Goal: Task Accomplishment & Management: Use online tool/utility

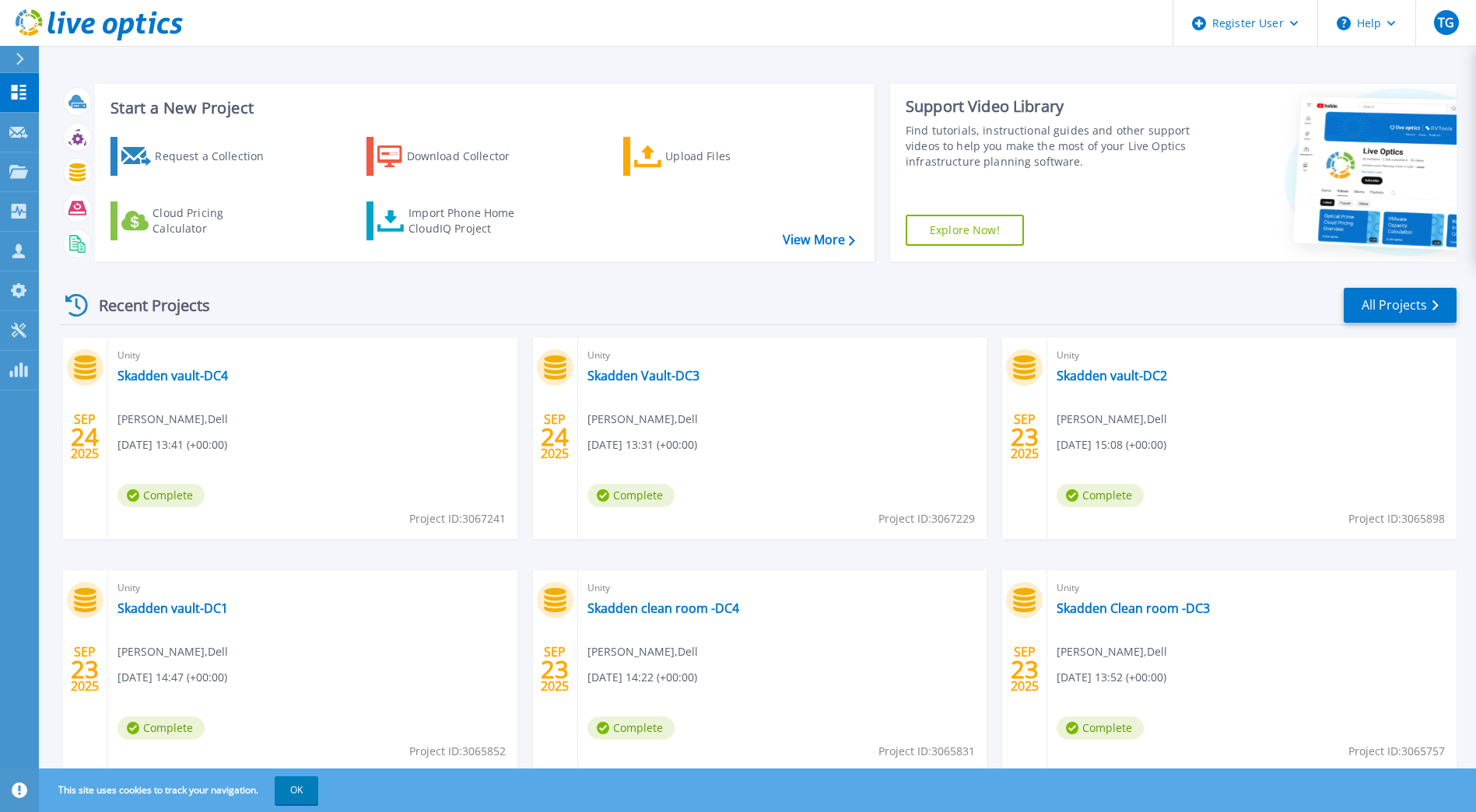
scroll to position [50, 0]
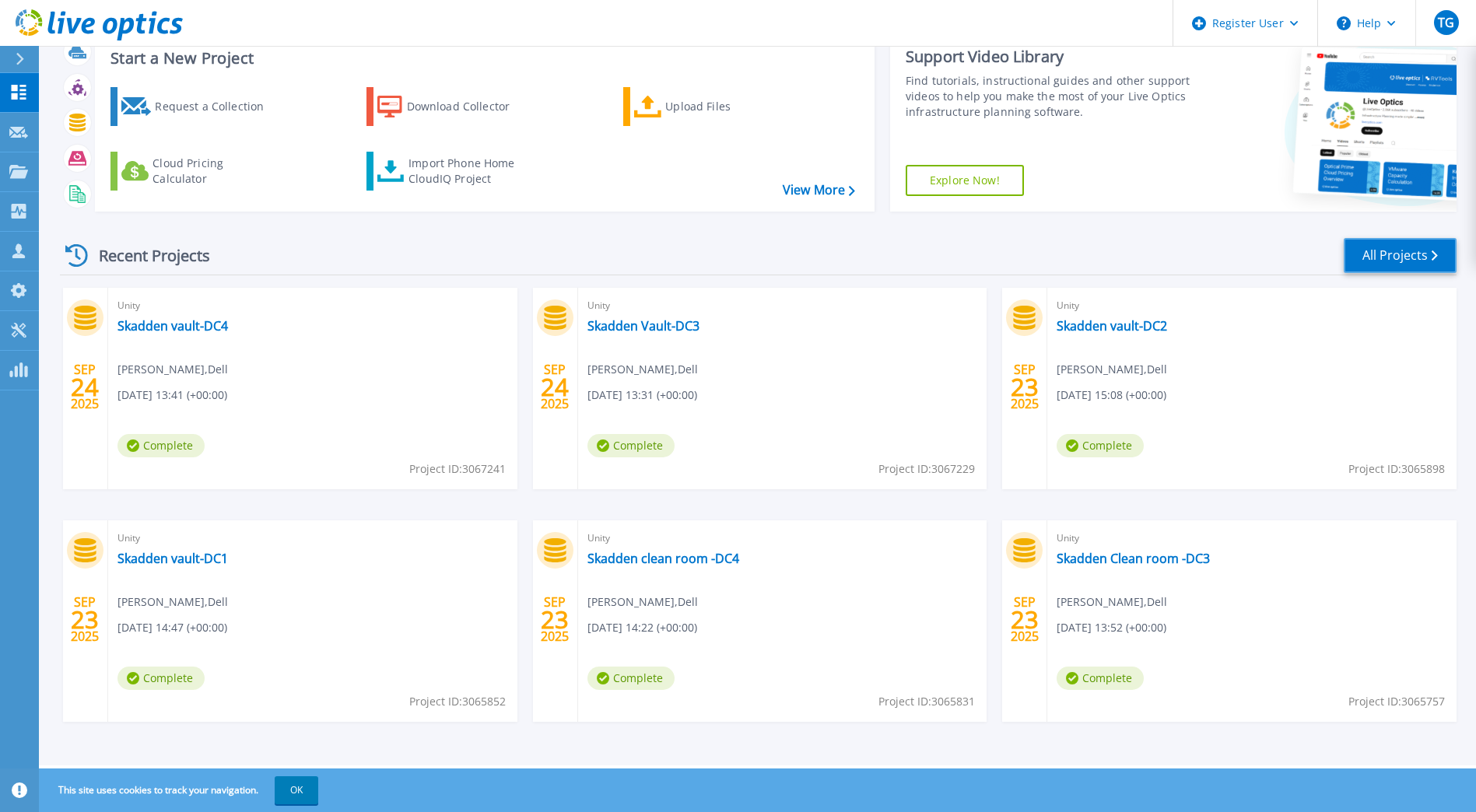
click at [1369, 262] on link "All Projects" at bounding box center [1399, 255] width 113 height 35
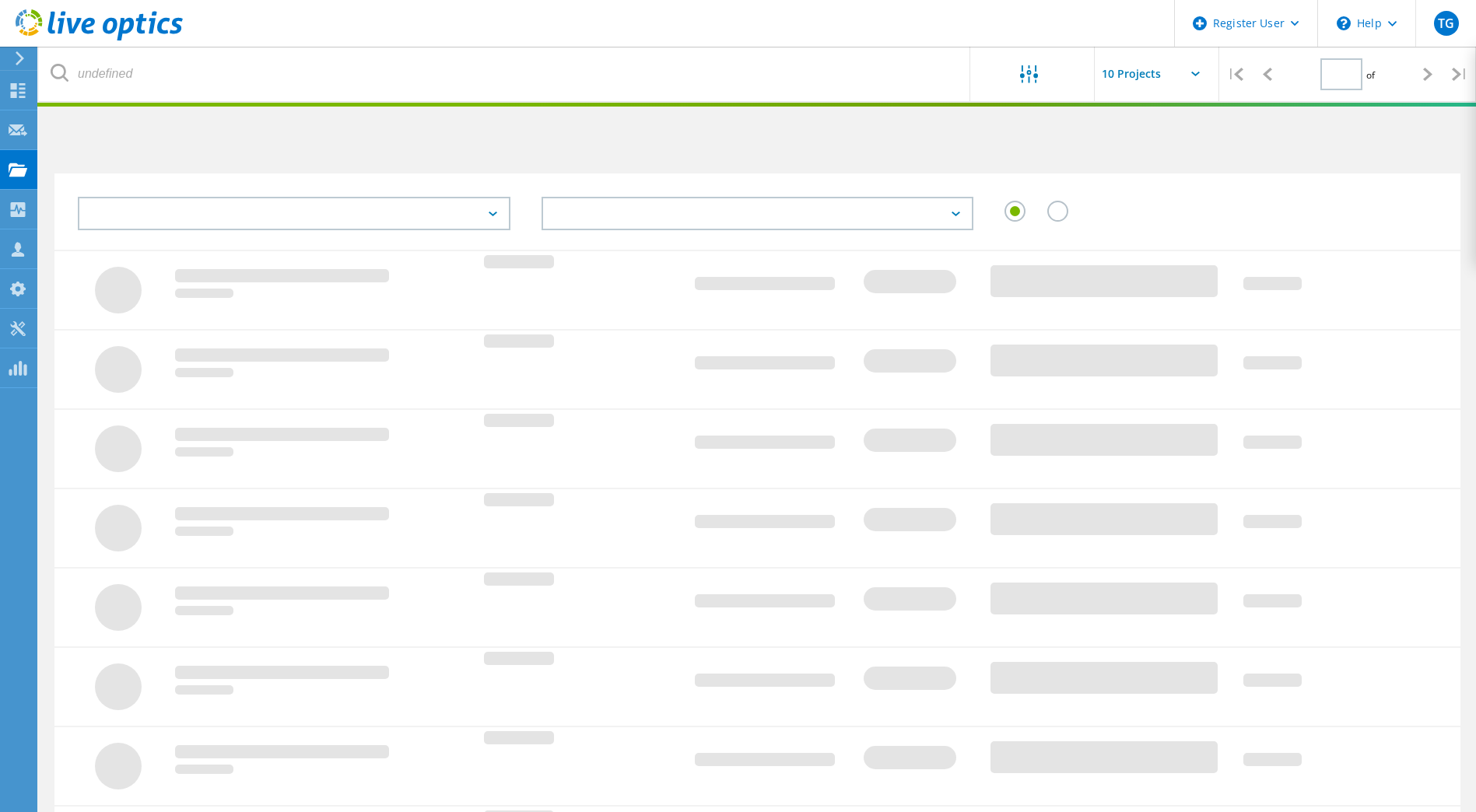
type input "1"
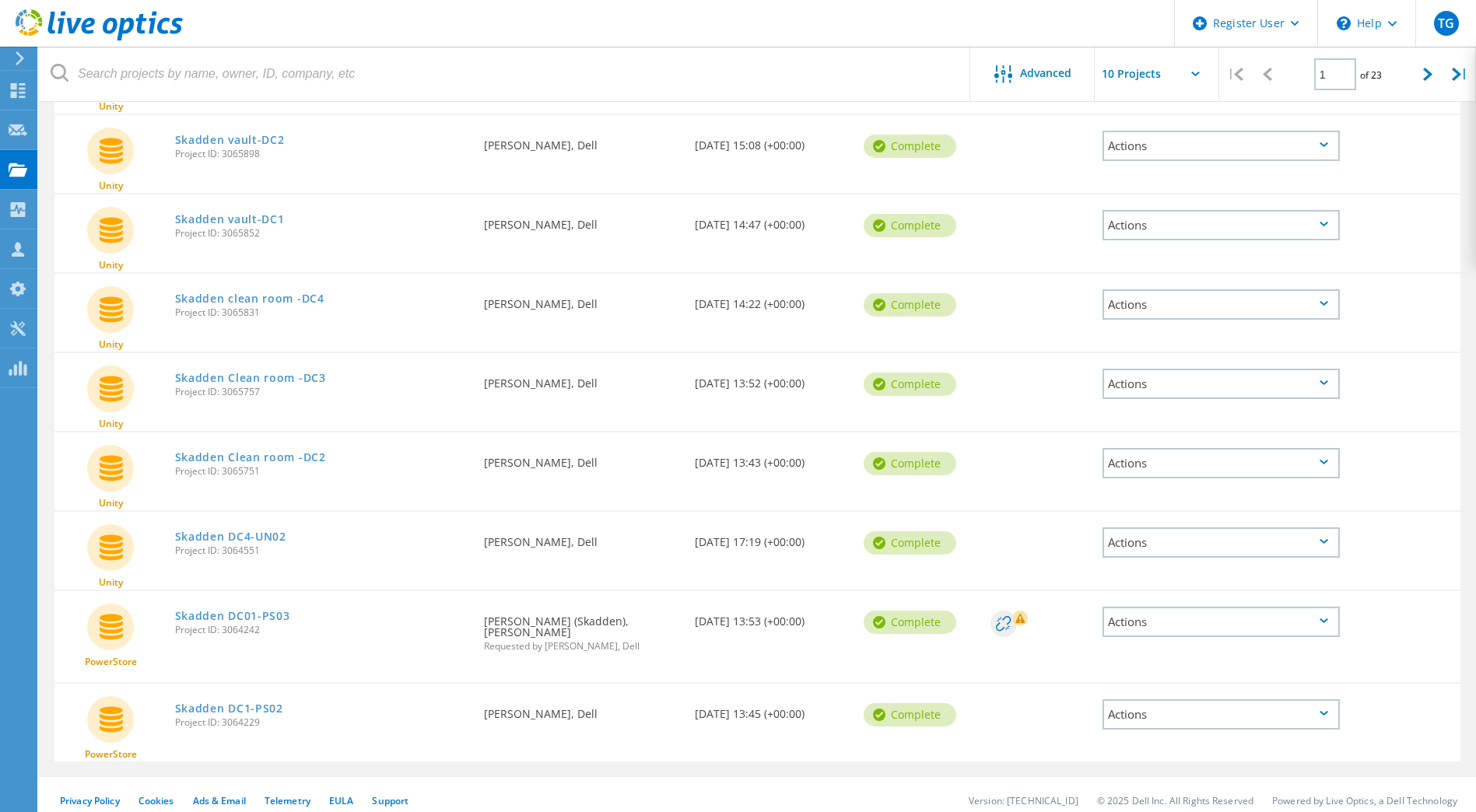
scroll to position [332, 0]
drag, startPoint x: 288, startPoint y: 537, endPoint x: 174, endPoint y: 536, distance: 114.0
click at [174, 536] on div "Skadden DC4-UN02 Project ID: 3064551" at bounding box center [322, 540] width 310 height 59
copy link "Skadden DC4-UN02"
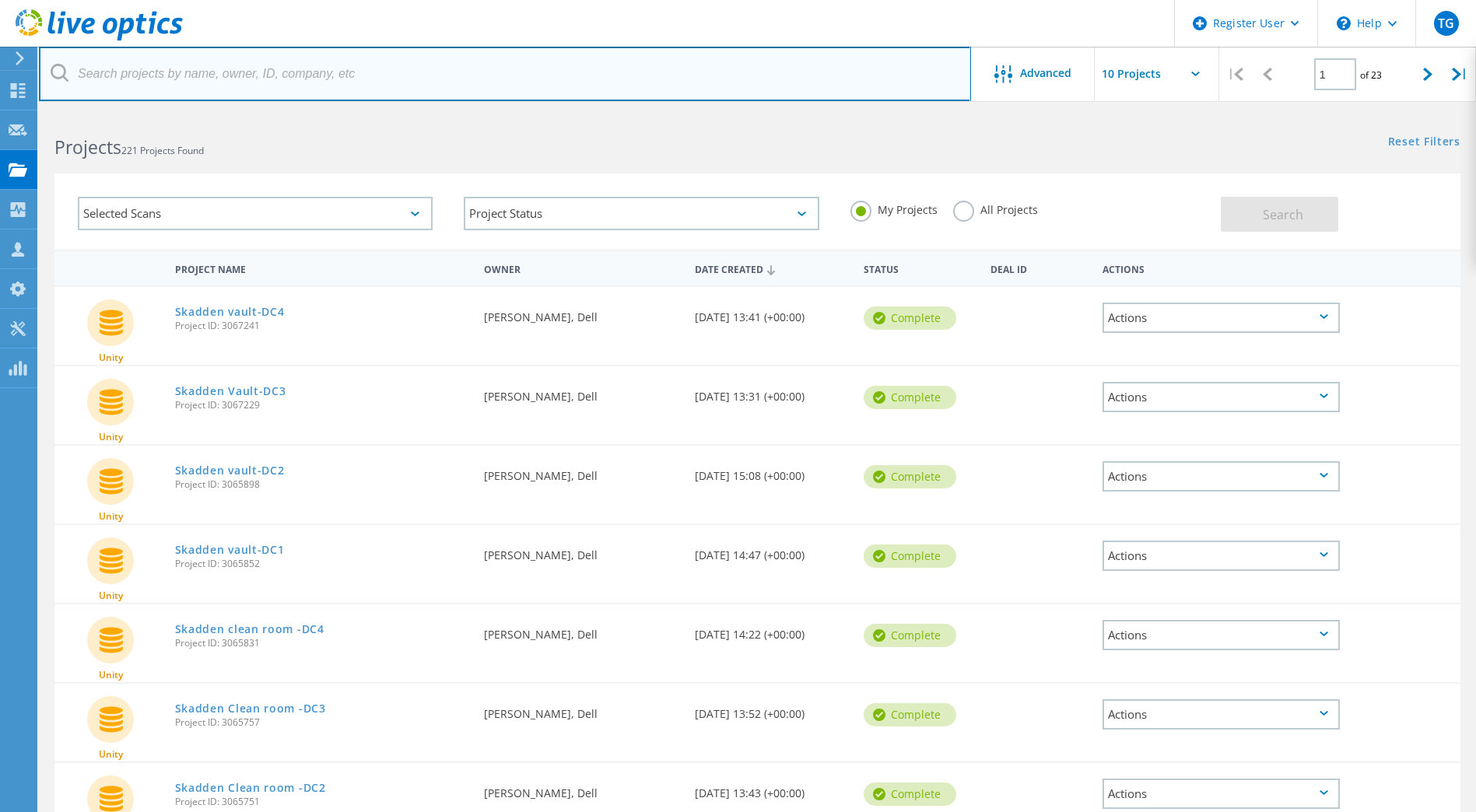
click at [212, 82] on input "text" at bounding box center [504, 74] width 932 height 54
paste input "Skadden DC4-UN02"
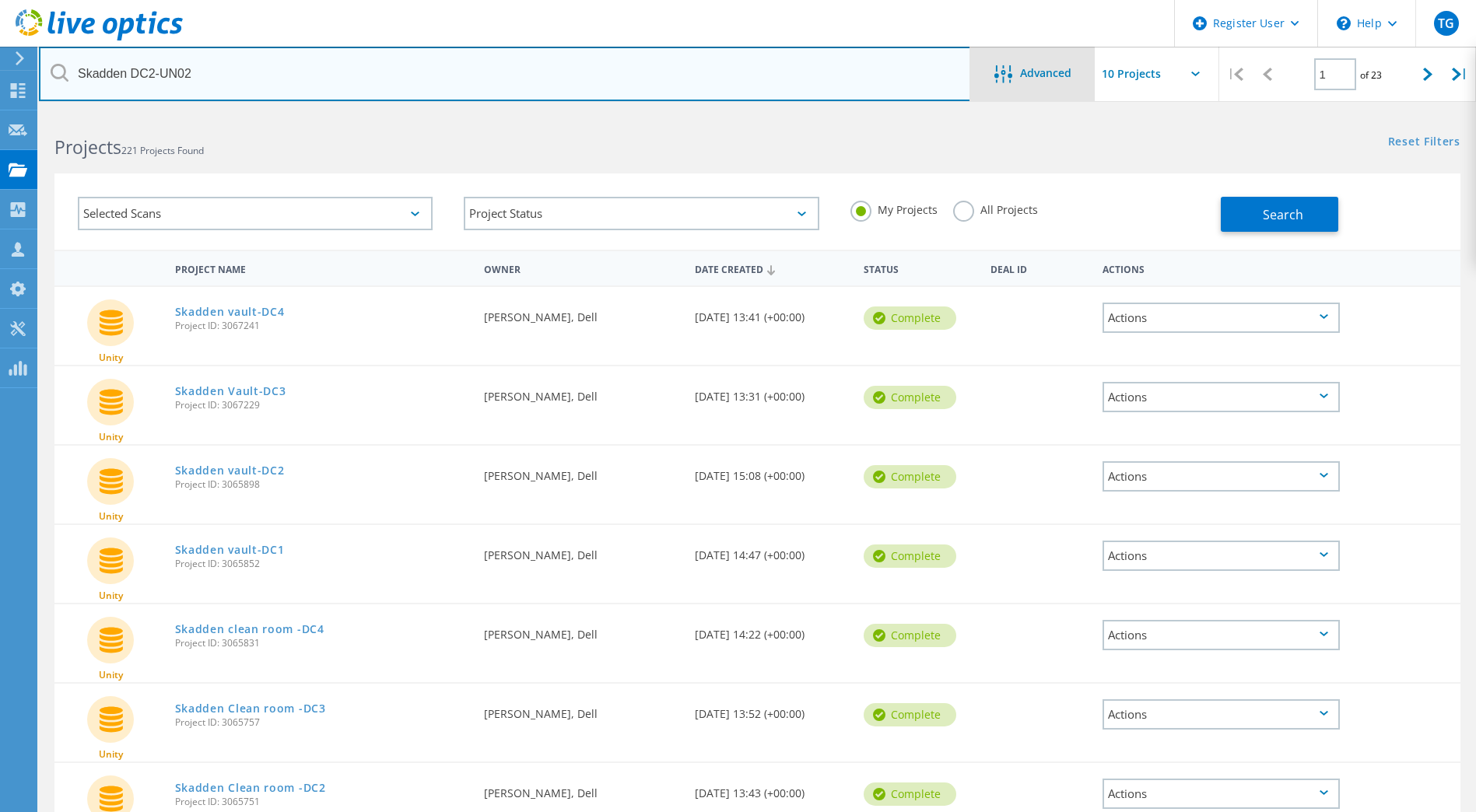
type input "Skadden DC2-UN02"
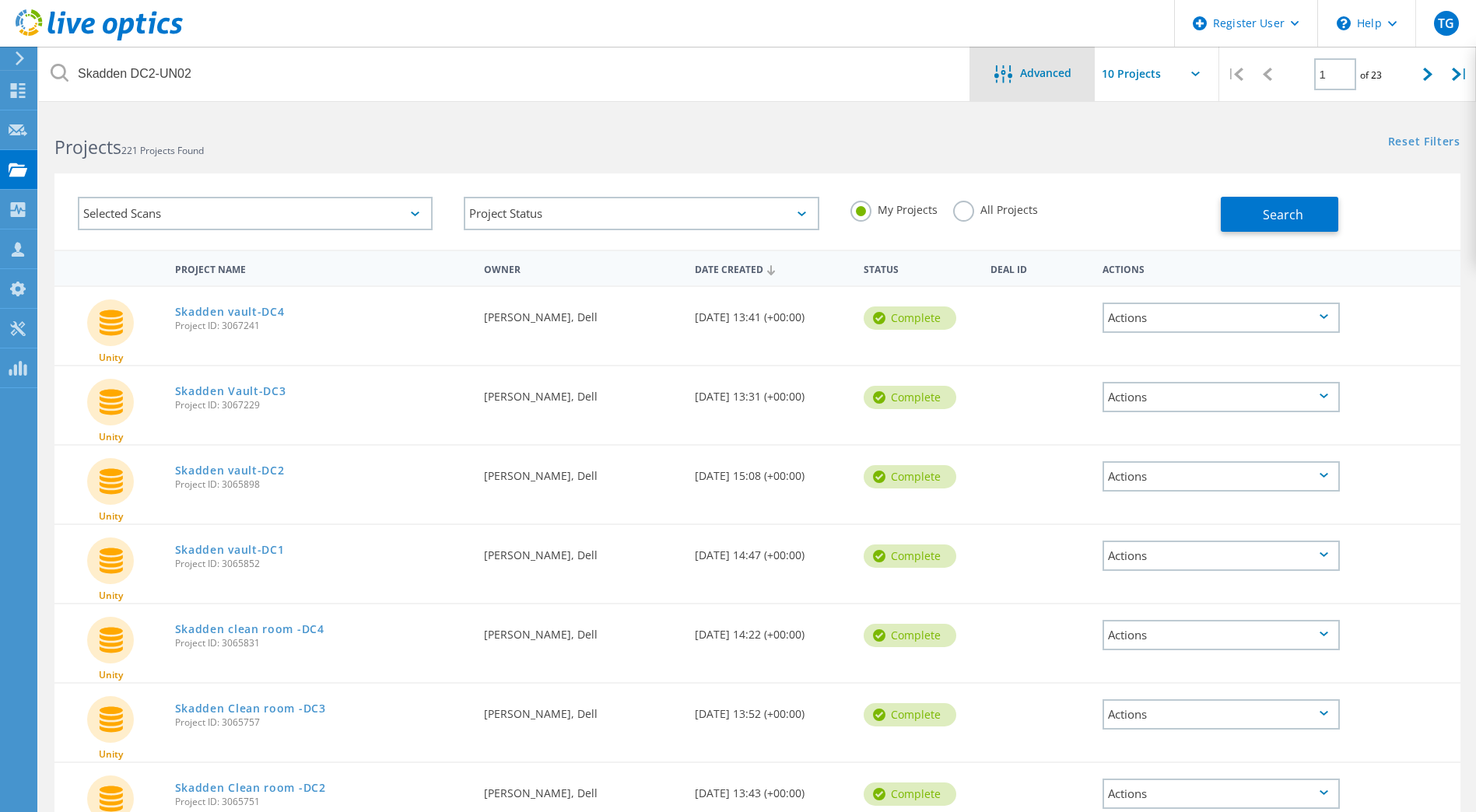
click at [1036, 85] on div "Advanced" at bounding box center [1032, 74] width 124 height 54
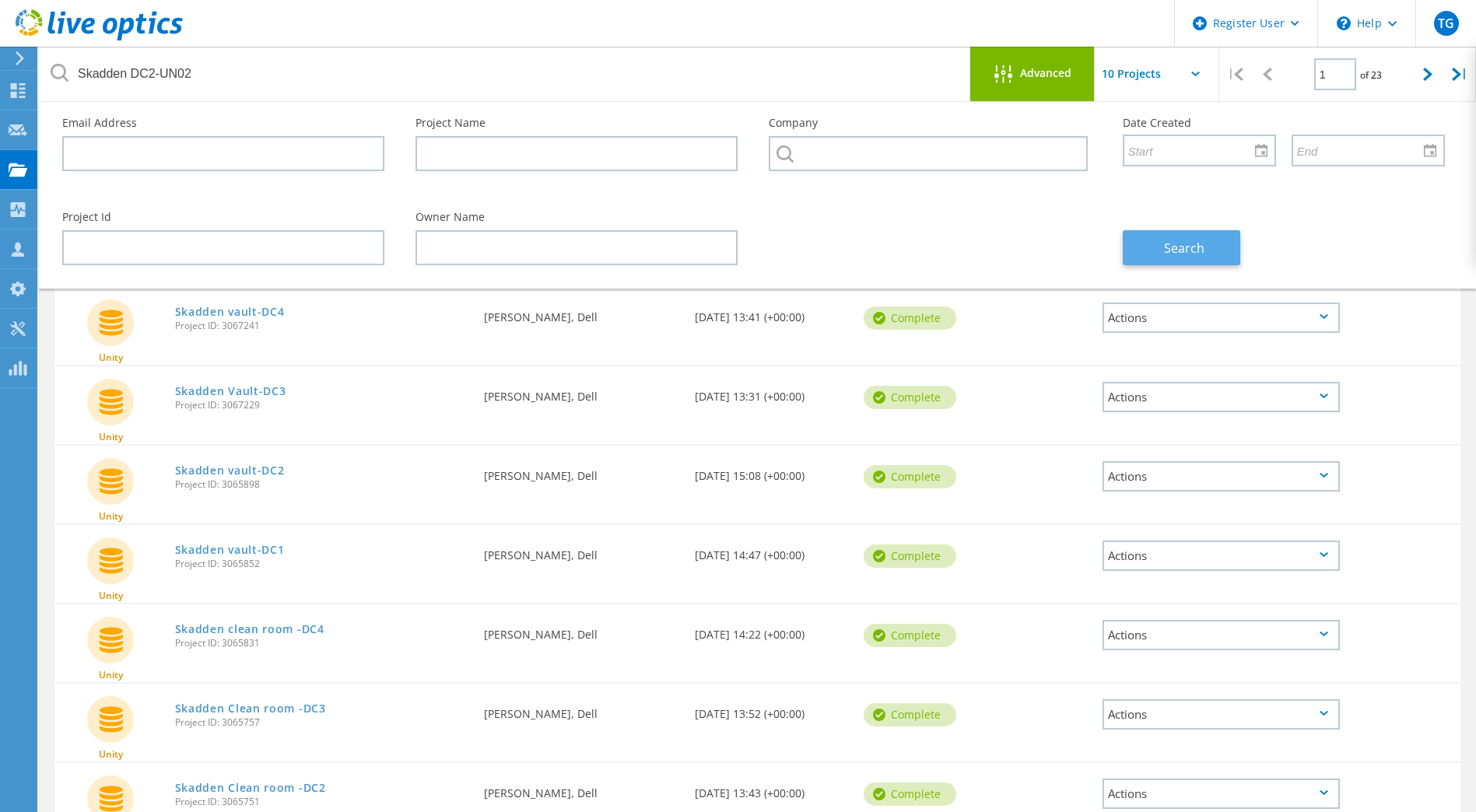
click at [1156, 255] on button "Search" at bounding box center [1181, 247] width 118 height 35
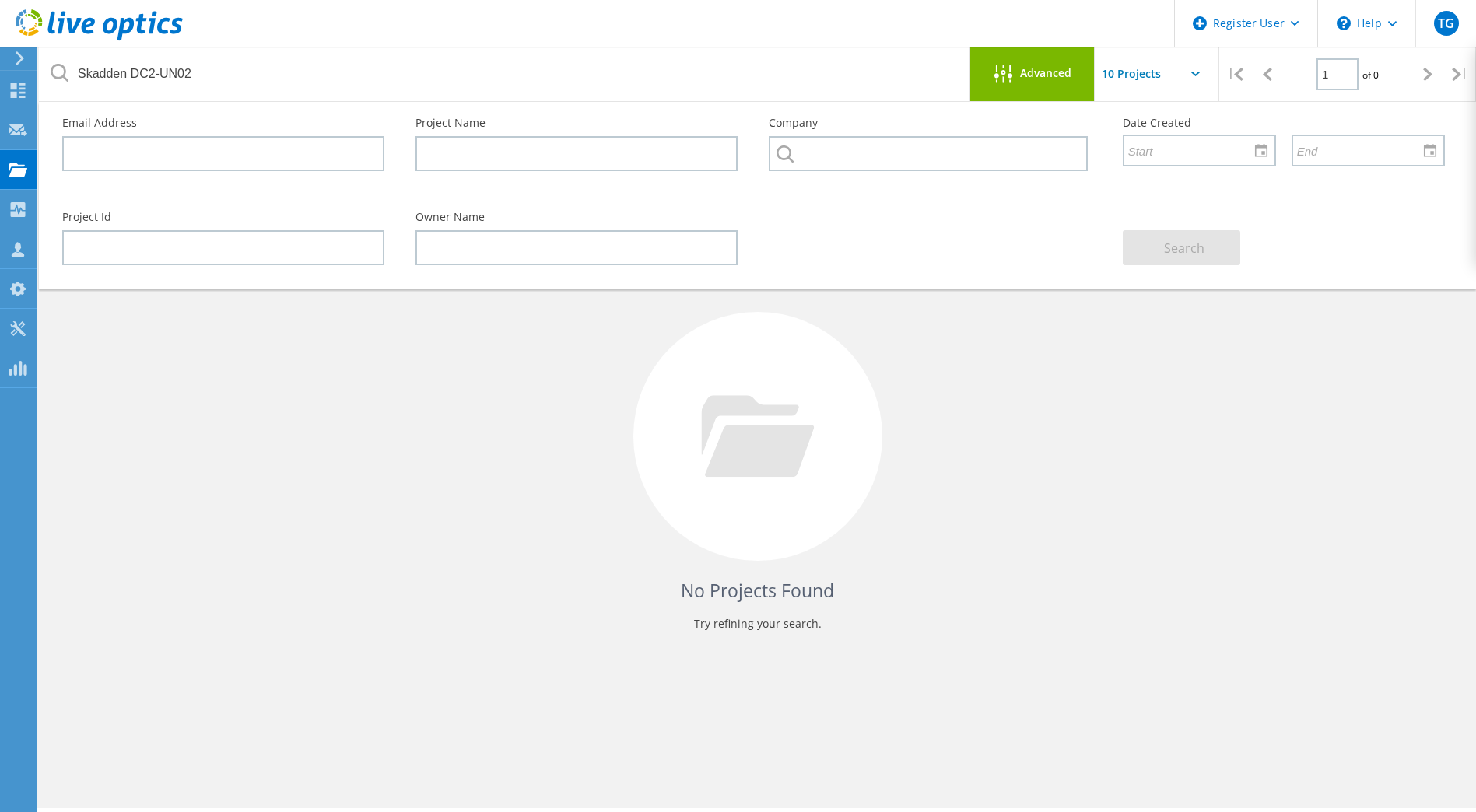
click at [1190, 76] on input "text" at bounding box center [1172, 74] width 156 height 54
click at [1035, 94] on div "Advanced" at bounding box center [1032, 74] width 124 height 54
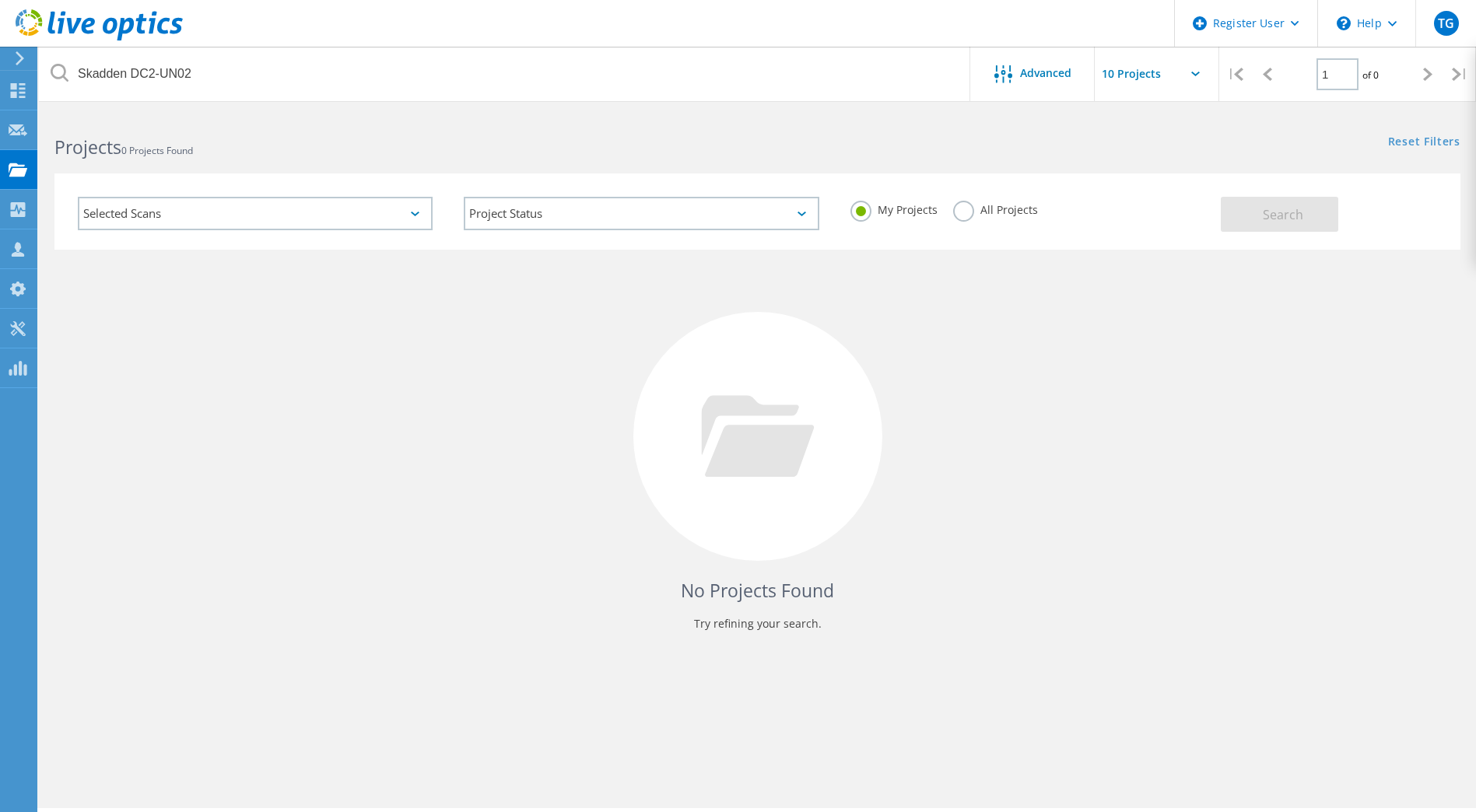
click at [965, 211] on label "All Projects" at bounding box center [995, 207] width 85 height 14
click at [0, 0] on input "All Projects" at bounding box center [0, 0] width 0 height 0
click at [1238, 210] on button "Search" at bounding box center [1279, 214] width 118 height 35
click at [860, 215] on label "My Projects" at bounding box center [894, 207] width 87 height 14
click at [0, 0] on input "My Projects" at bounding box center [0, 0] width 0 height 0
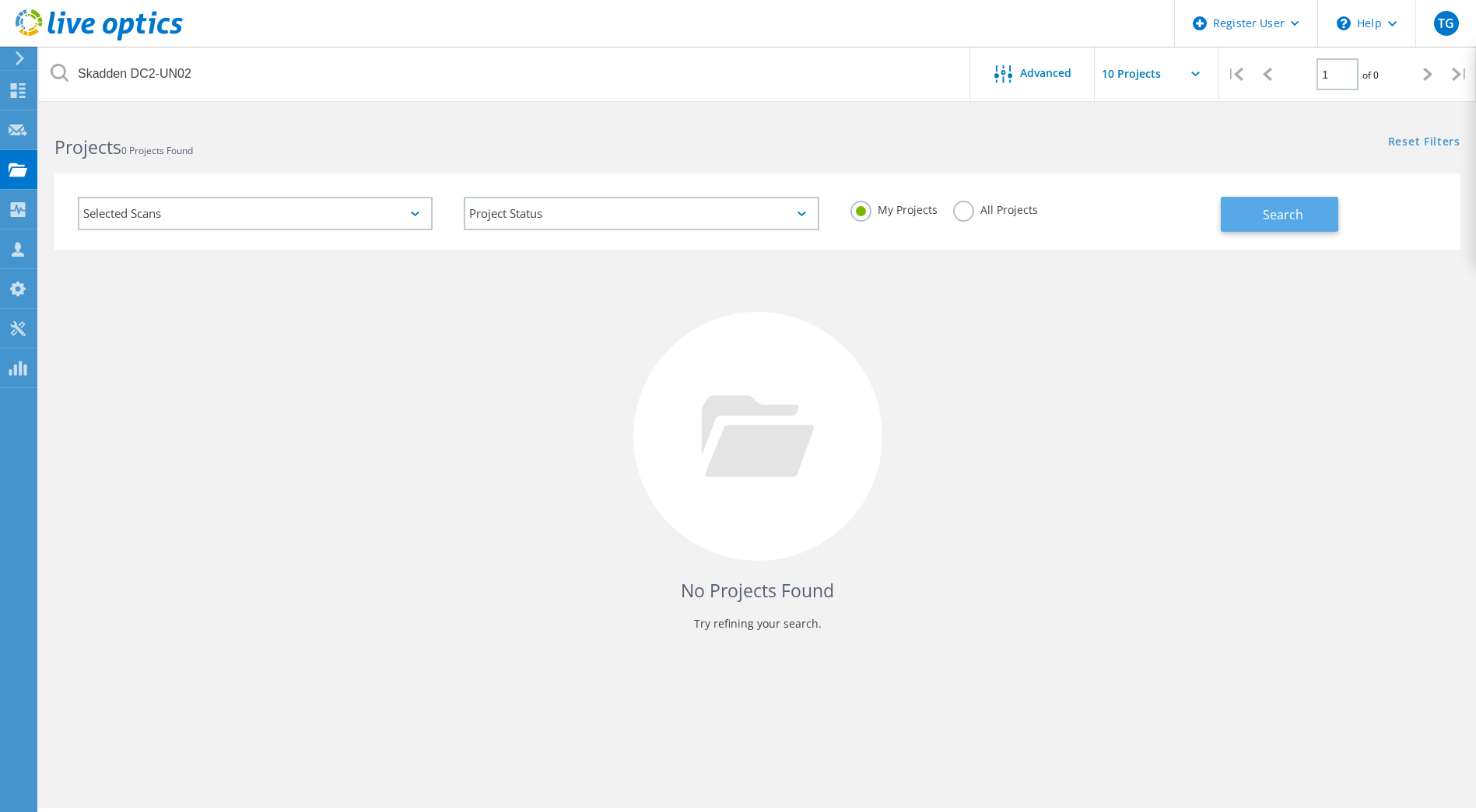
click at [1281, 218] on span "Search" at bounding box center [1283, 215] width 41 height 17
click at [25, 94] on icon at bounding box center [18, 90] width 19 height 14
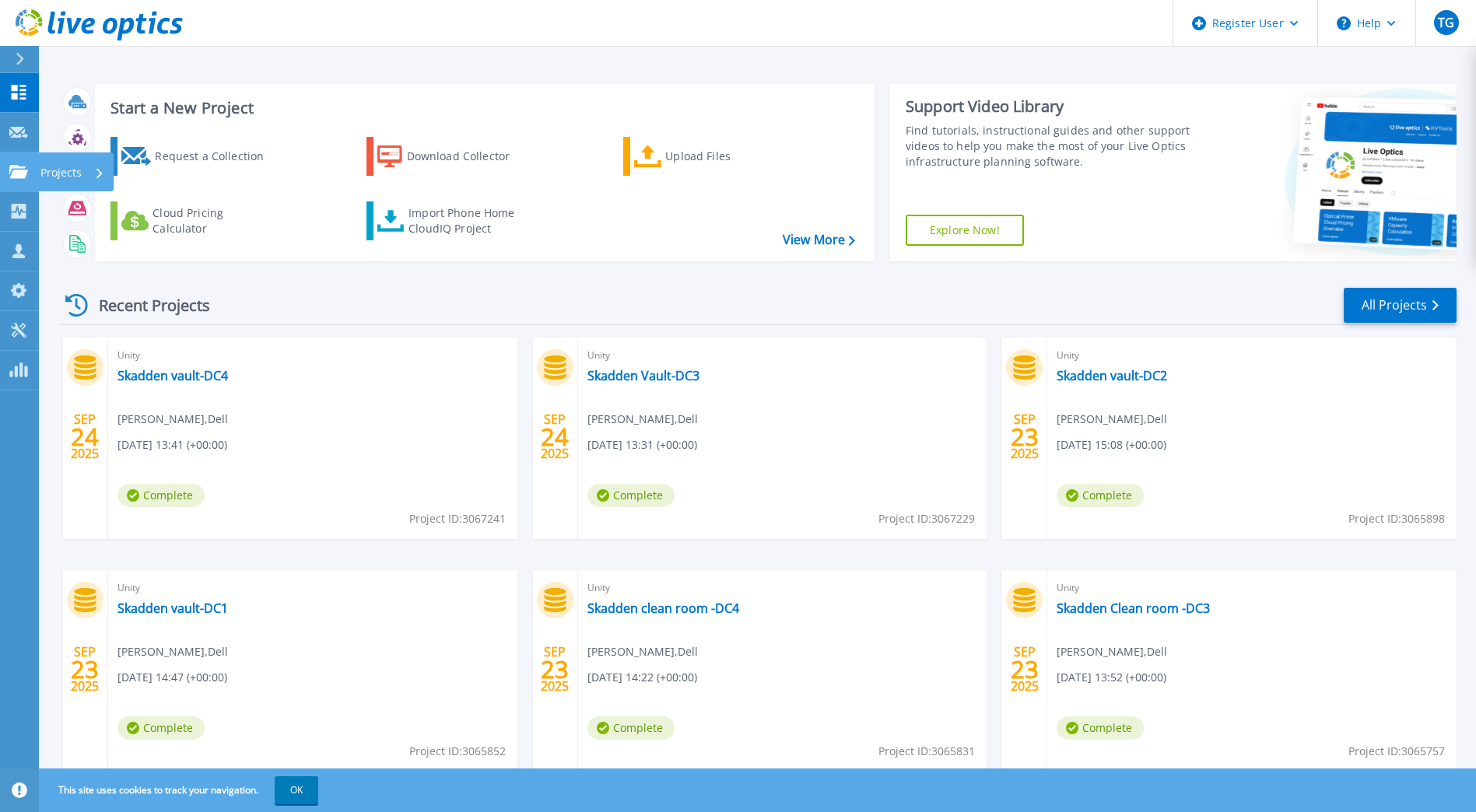
click at [80, 166] on p "Projects" at bounding box center [61, 173] width 41 height 41
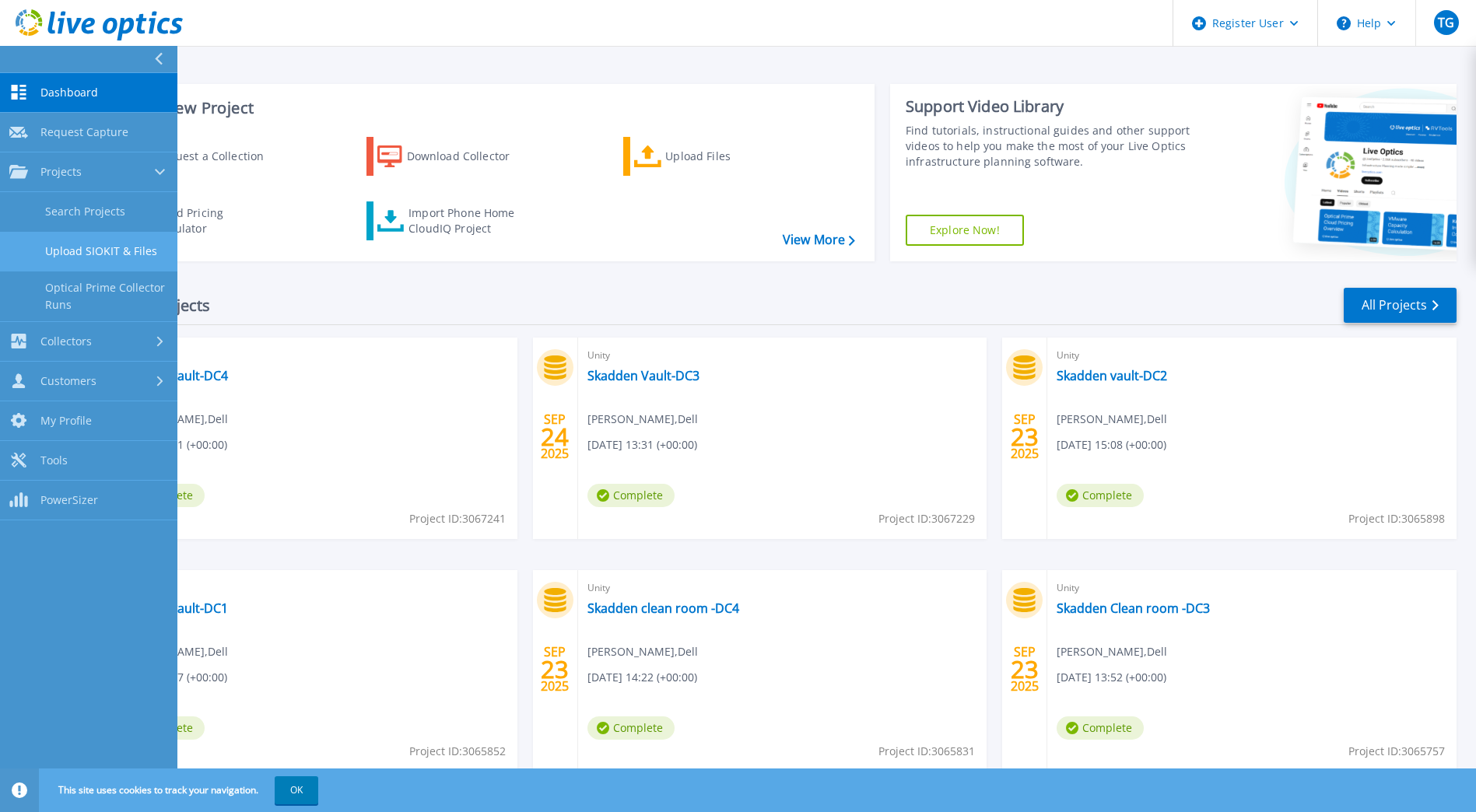
click at [102, 248] on link "Upload SIOKIT & Files" at bounding box center [89, 251] width 178 height 40
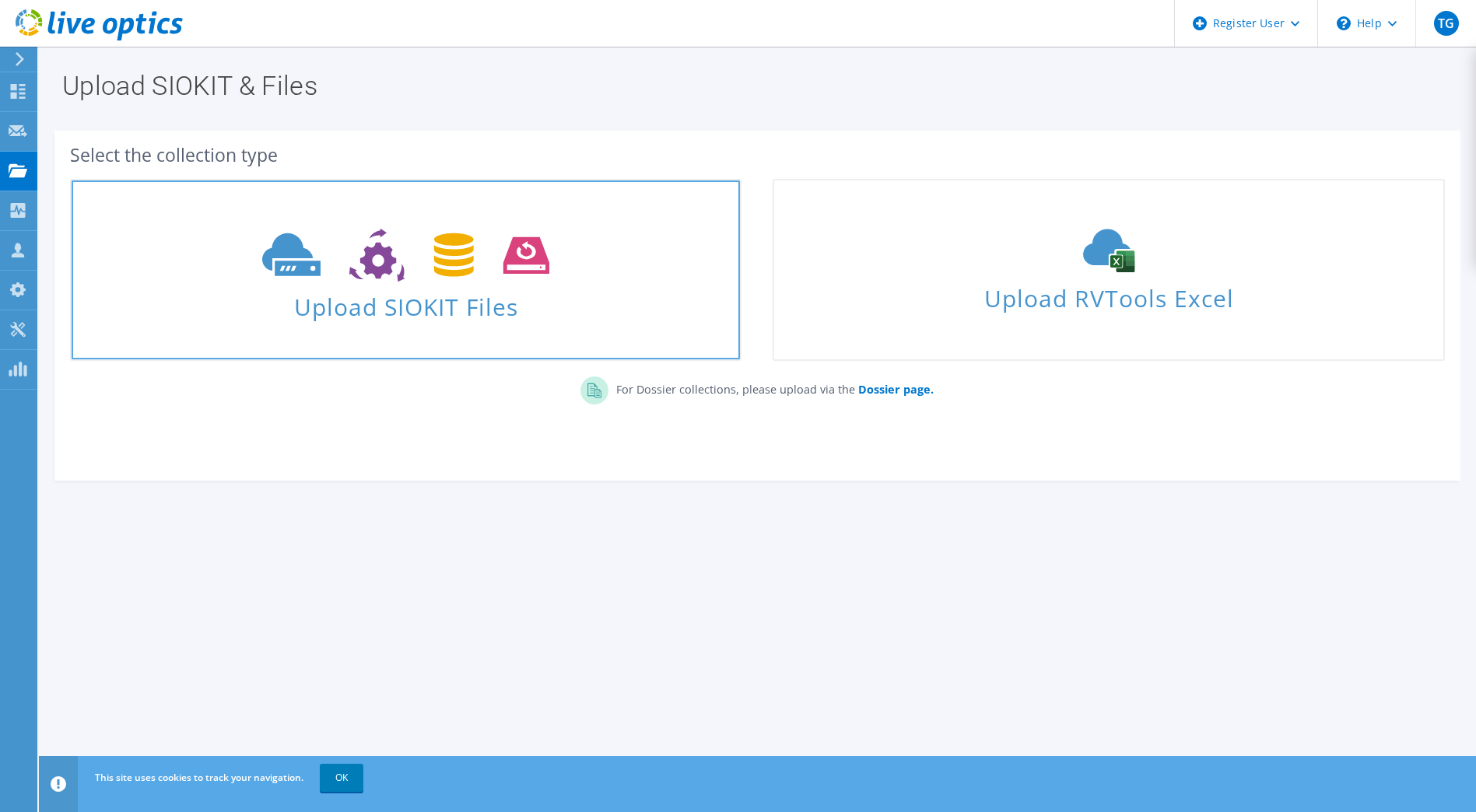
click at [406, 304] on span "Upload SIOKIT Files" at bounding box center [406, 302] width 669 height 34
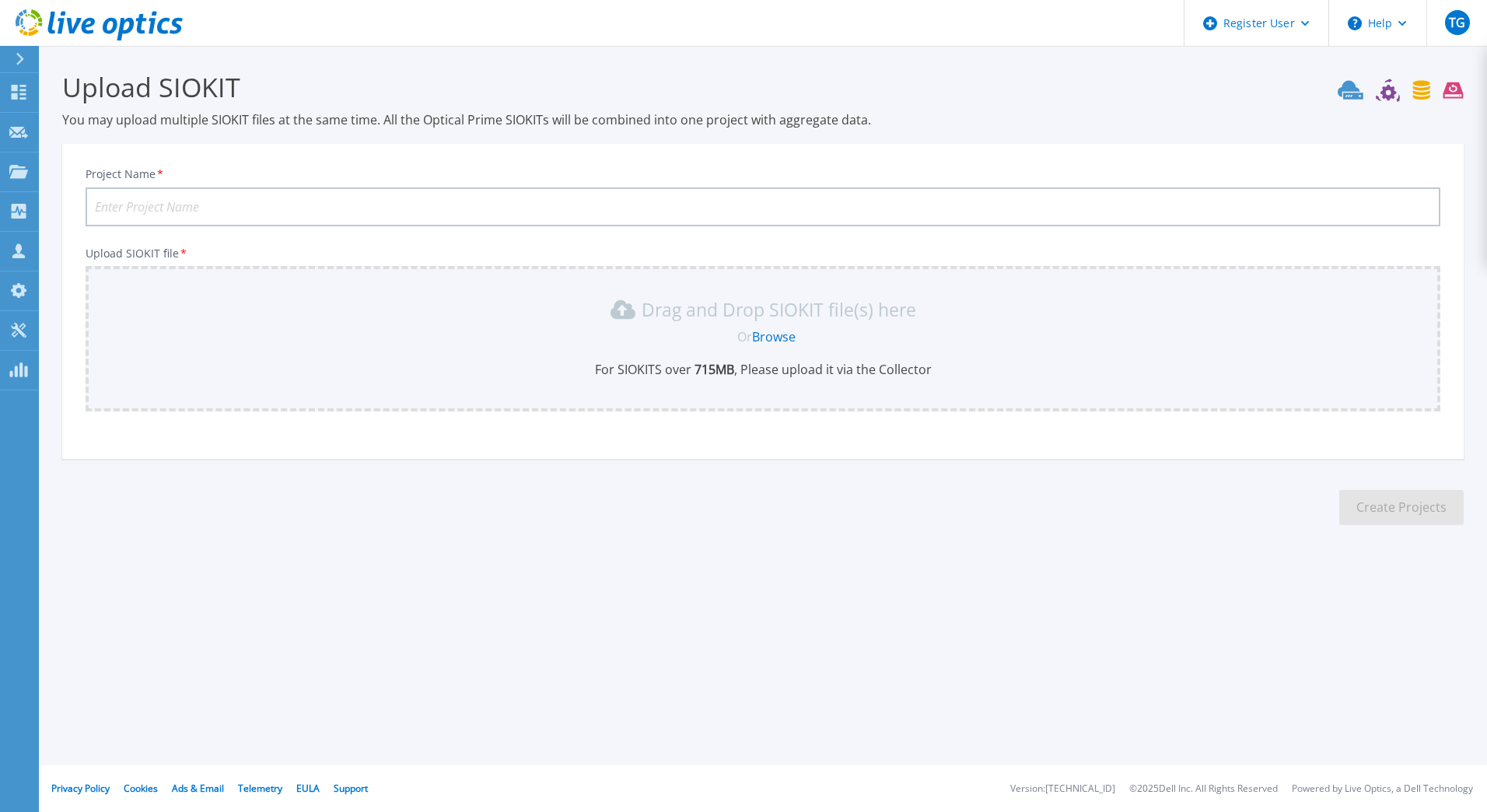
click at [220, 202] on input "Project Name *" at bounding box center [763, 207] width 1355 height 39
paste input "Skadden DC4-UN02"
click at [170, 205] on input "Skadden DC4-UN02" at bounding box center [763, 207] width 1355 height 39
type input "Skadden DC2-UN02"
click at [775, 339] on link "Browse" at bounding box center [774, 337] width 43 height 17
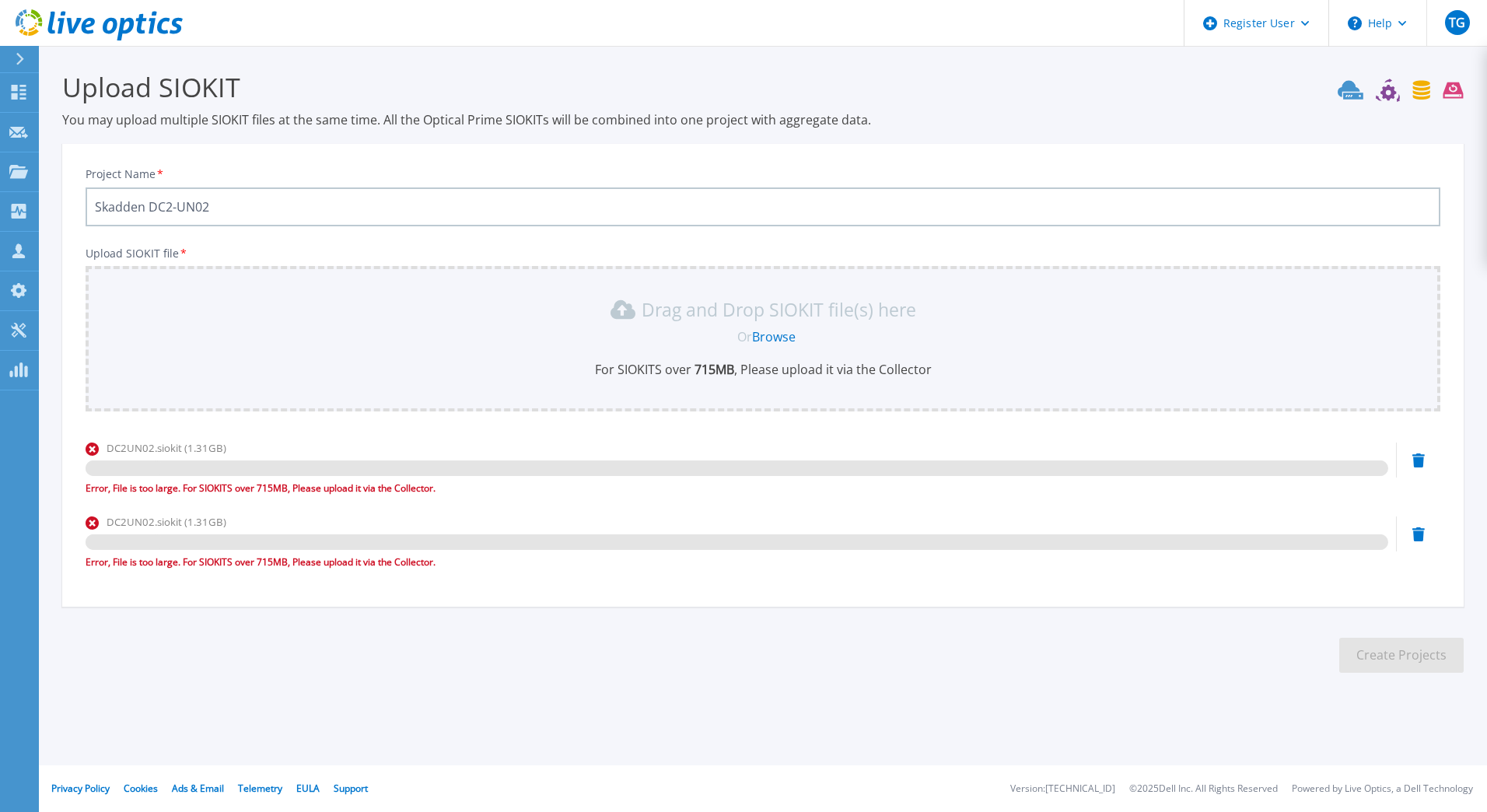
click at [774, 334] on link "Browse" at bounding box center [774, 337] width 43 height 17
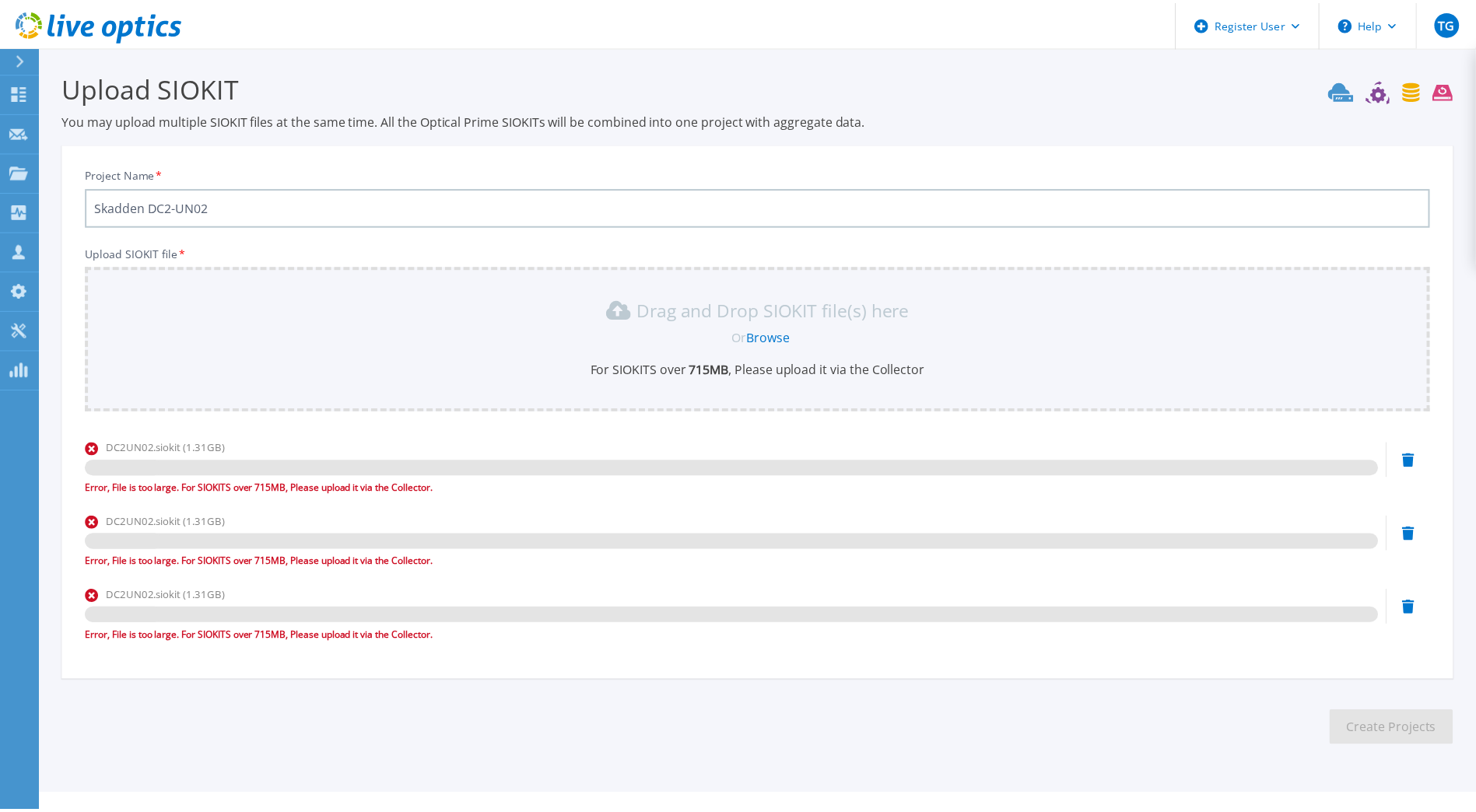
scroll to position [30, 0]
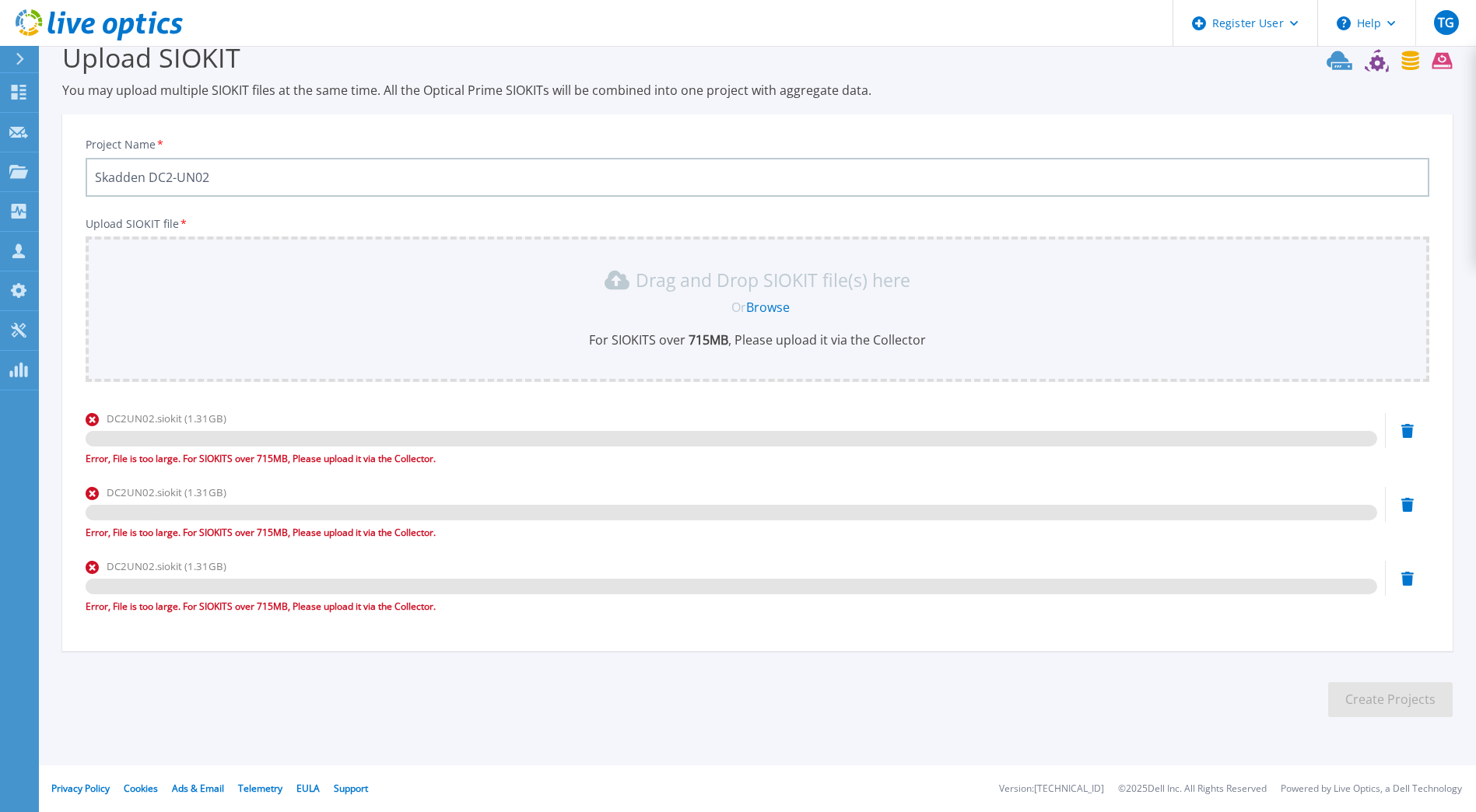
click at [1414, 441] on div "DC2UN02.siokit (1.31GB) Error, File is too large. For SIOKITS over 715MB, Pleas…" at bounding box center [757, 443] width 1343 height 66
click at [1412, 436] on icon at bounding box center [1407, 431] width 13 height 14
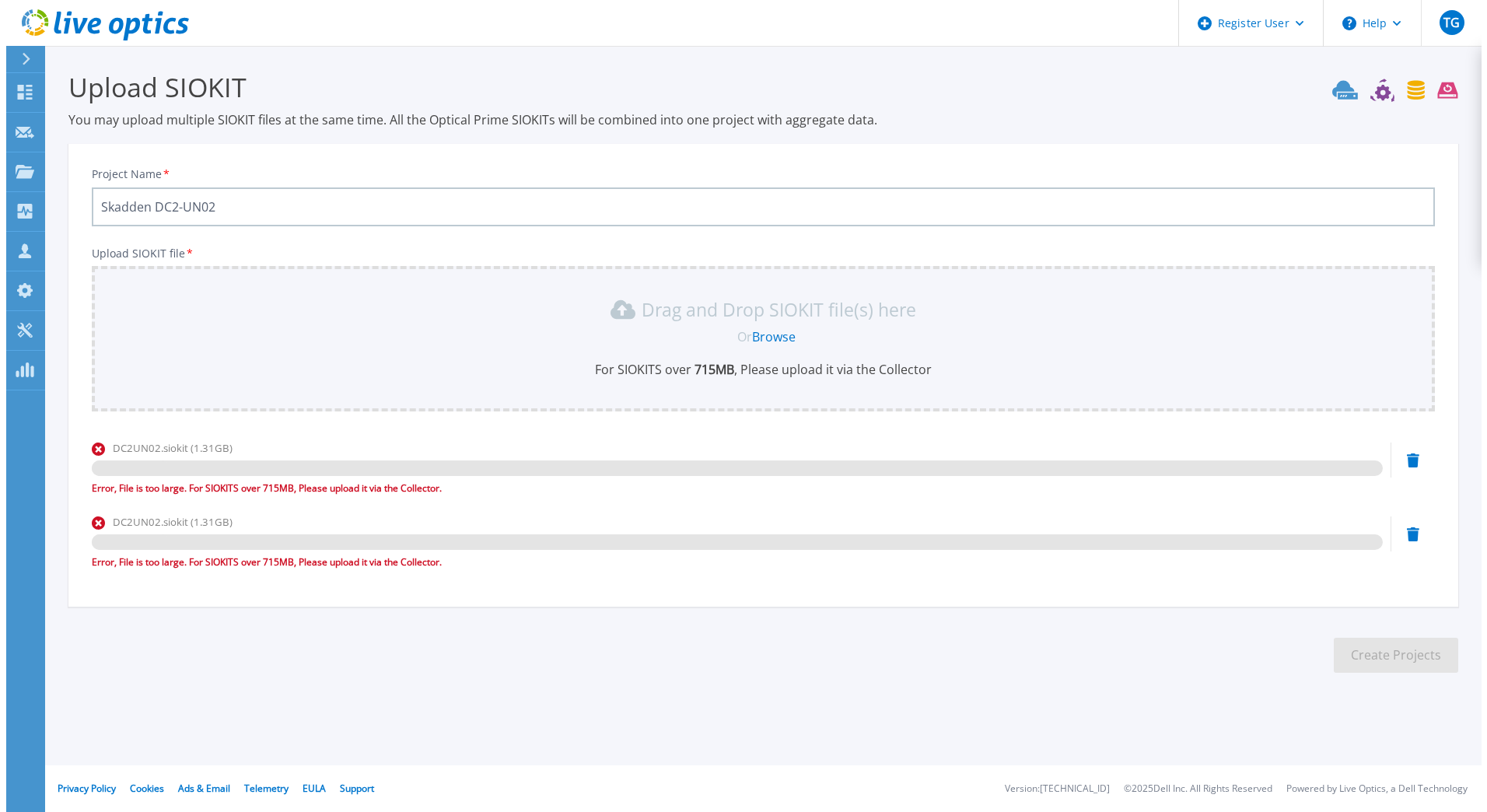
scroll to position [0, 0]
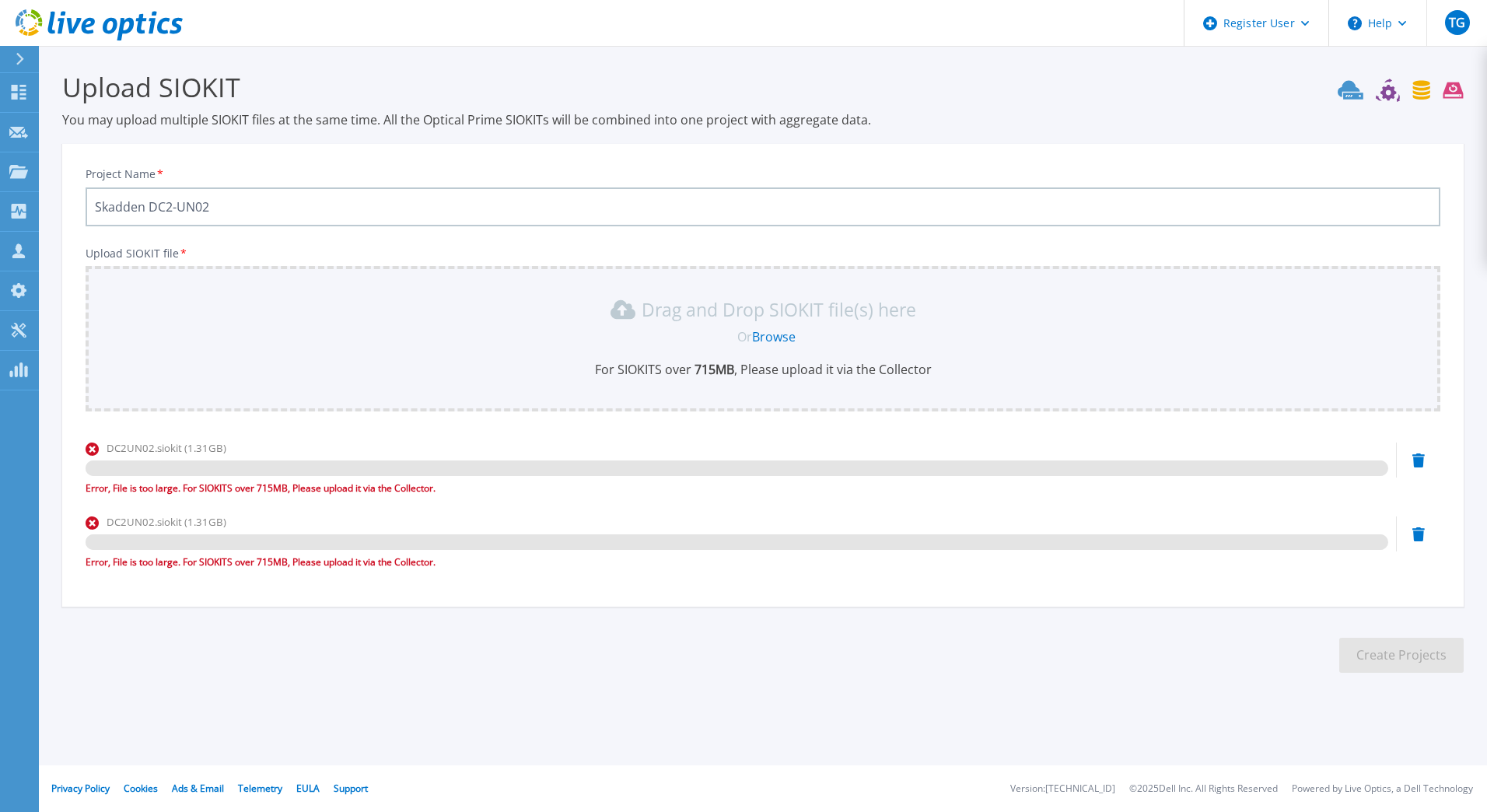
click at [1418, 474] on div "DC2UN02.siokit (1.31GB) Error, File is too large. For SIOKITS over 715MB, Pleas…" at bounding box center [763, 473] width 1355 height 66
click at [1418, 458] on icon at bounding box center [1418, 460] width 13 height 14
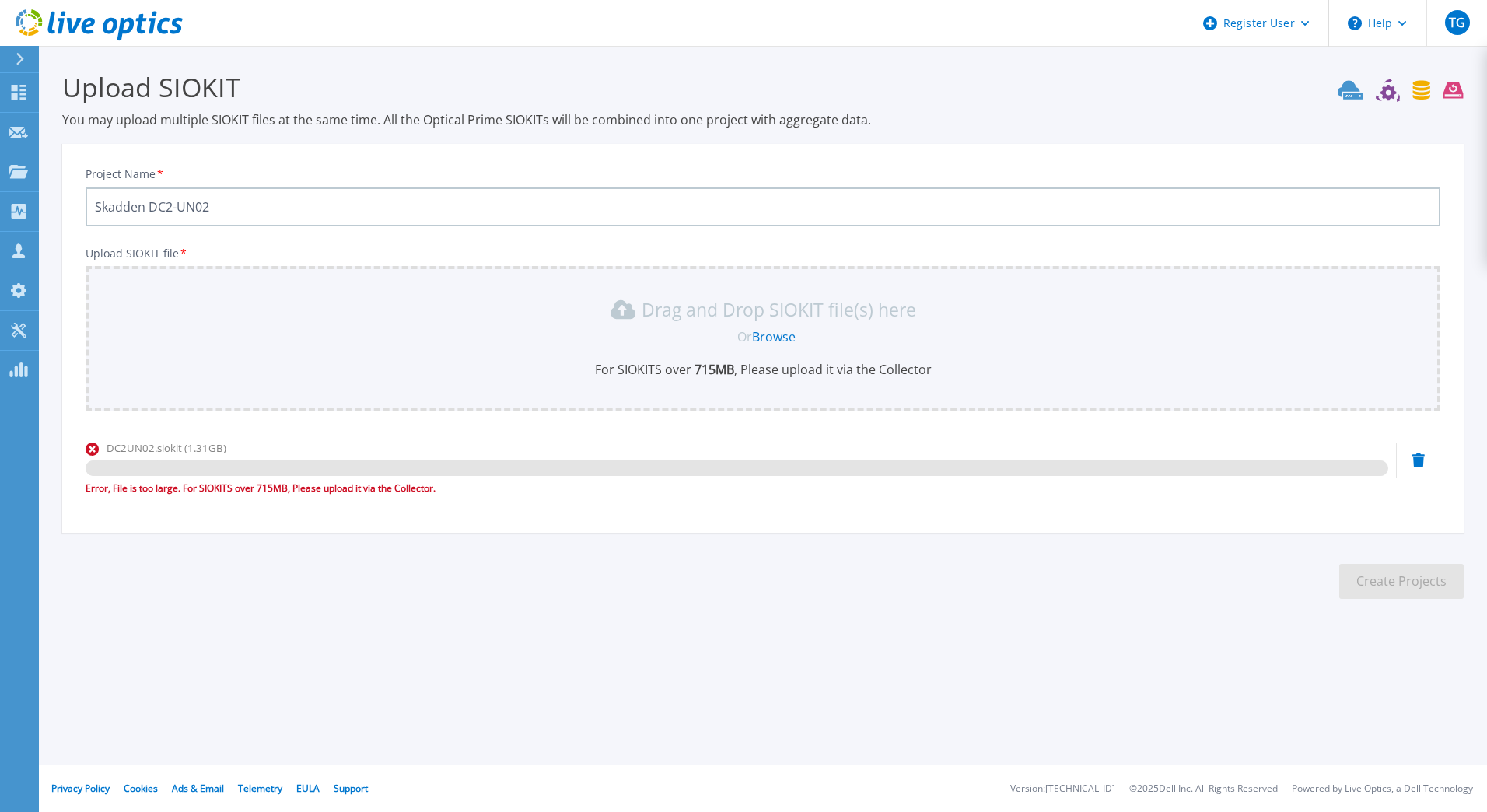
click at [1418, 458] on icon at bounding box center [1418, 460] width 13 height 14
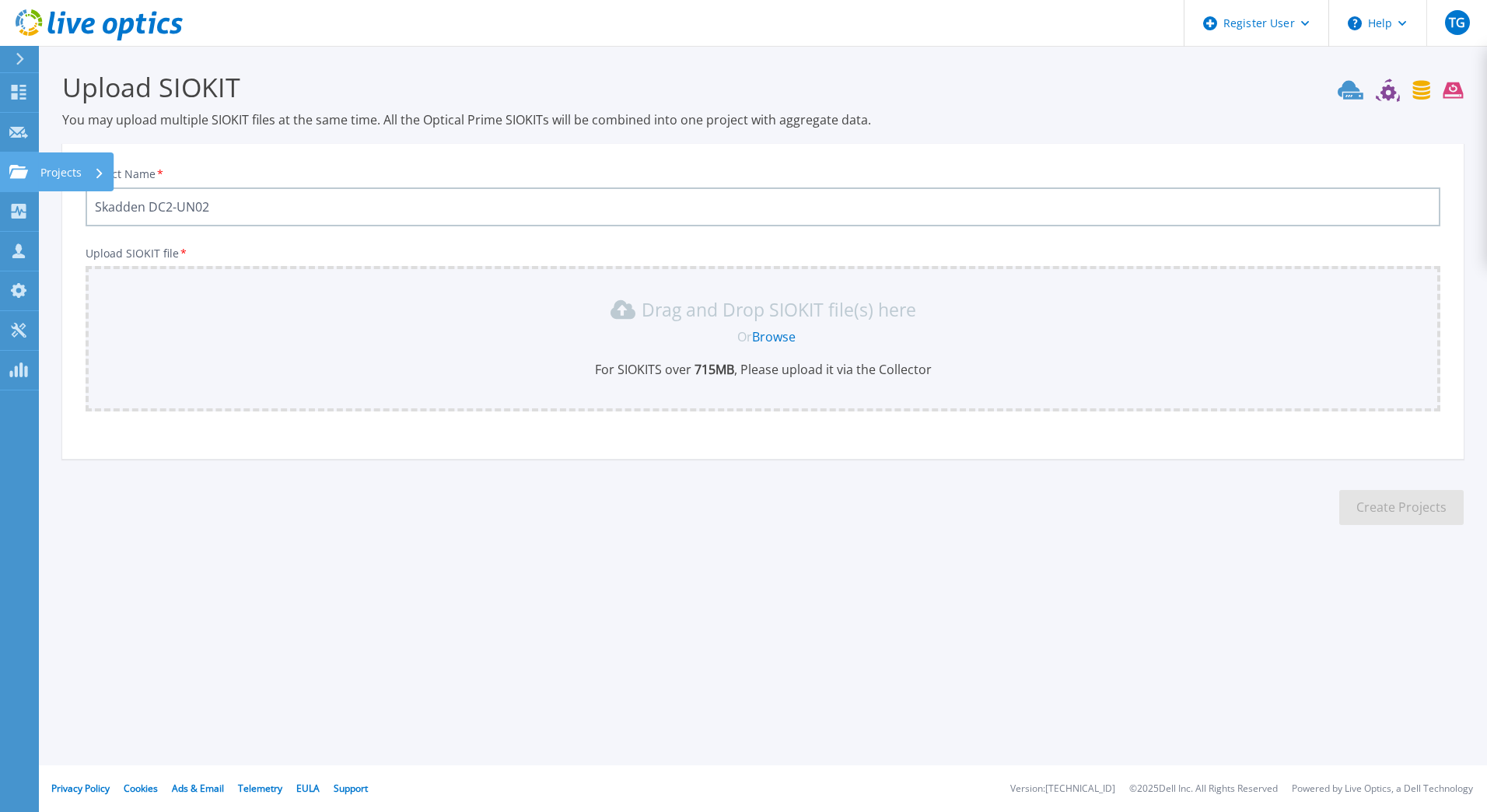
click at [37, 176] on link "Projects Projects" at bounding box center [19, 172] width 39 height 40
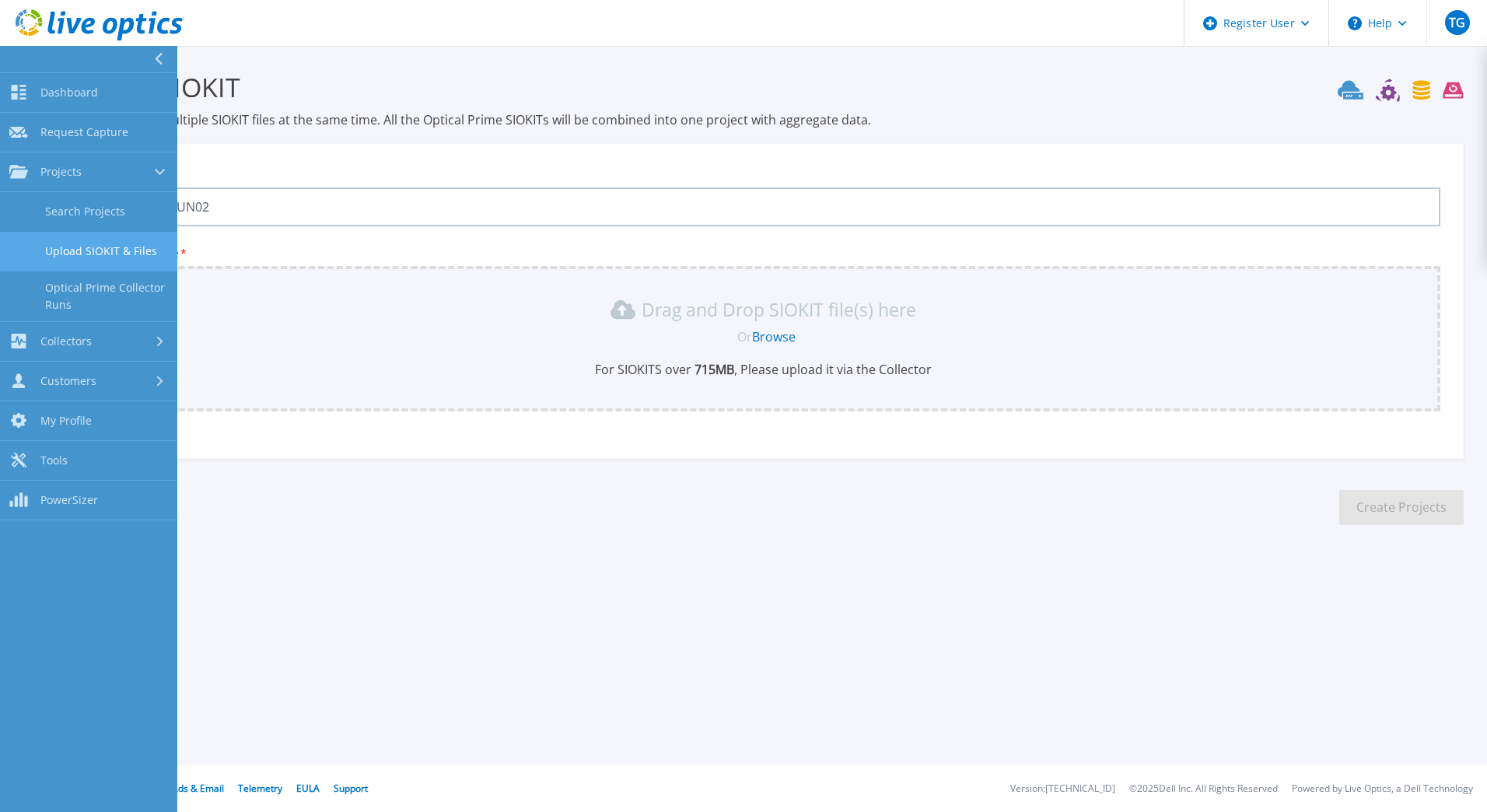
click at [80, 246] on link "Upload SIOKIT & Files" at bounding box center [89, 251] width 178 height 40
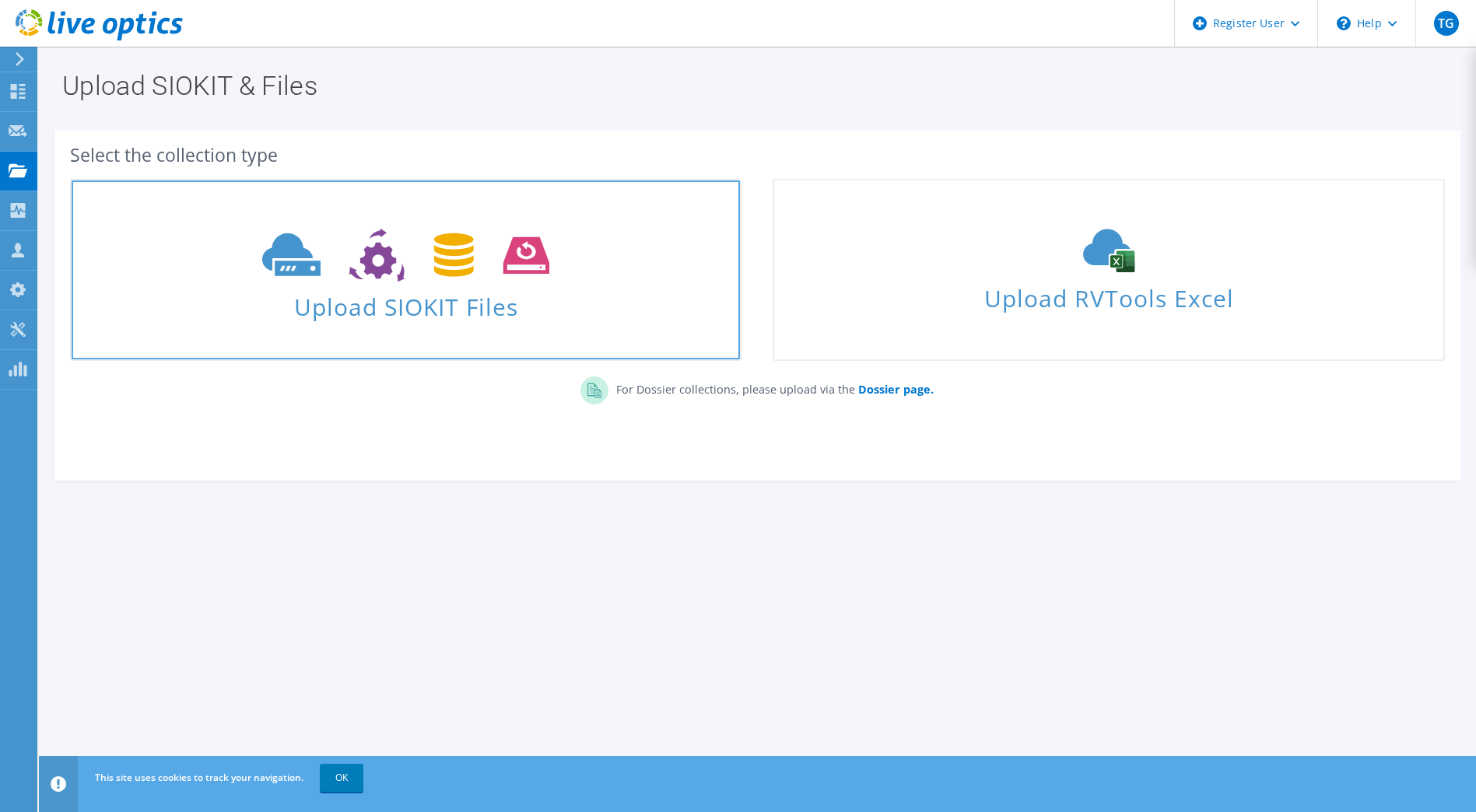
click at [556, 277] on span at bounding box center [406, 253] width 669 height 65
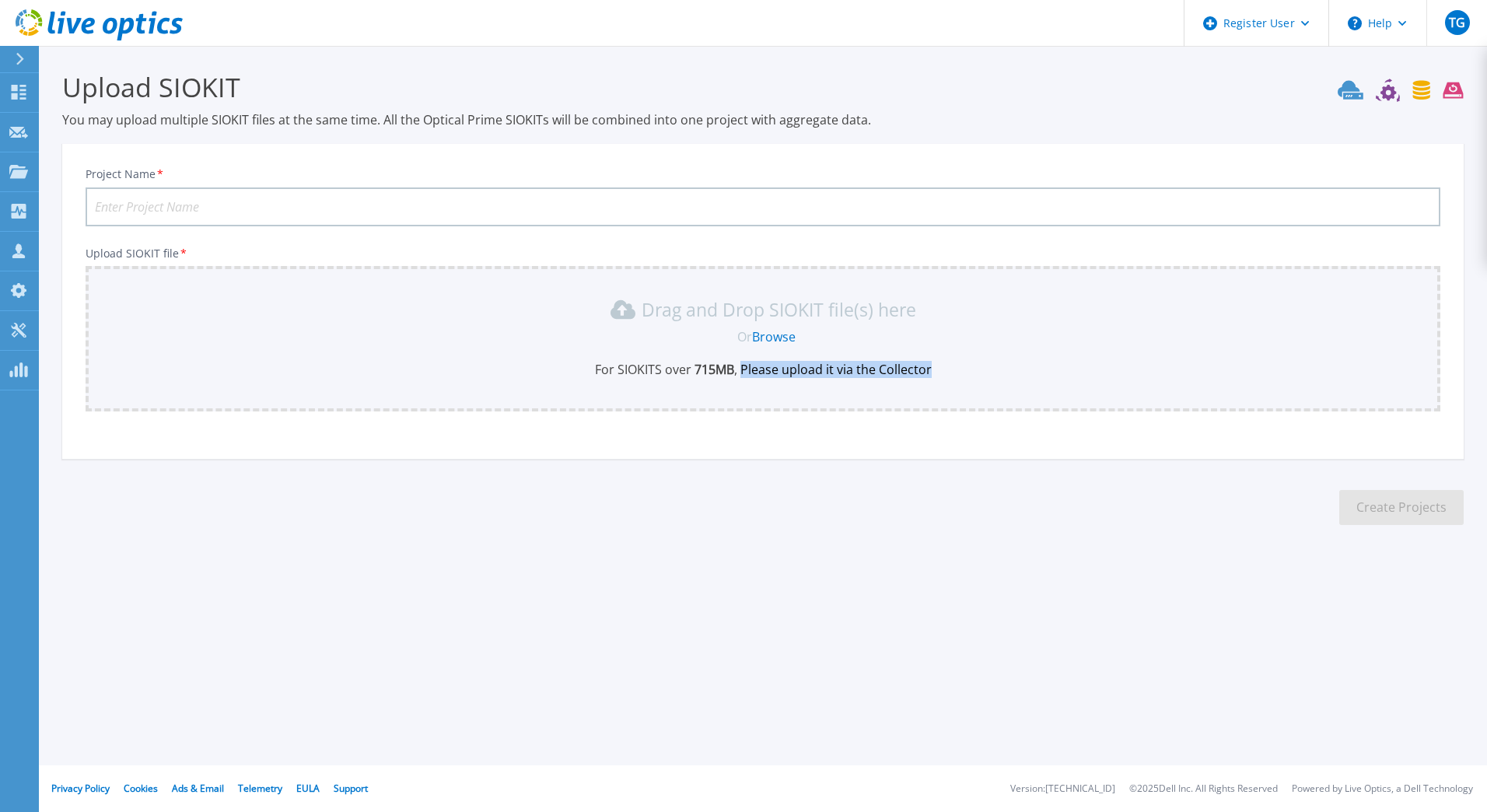
drag, startPoint x: 940, startPoint y: 370, endPoint x: 744, endPoint y: 365, distance: 196.1
click at [744, 365] on p "For SIOKITS over 715 MB , Please upload it via the Collector" at bounding box center [763, 370] width 1336 height 17
drag, startPoint x: 744, startPoint y: 365, endPoint x: 792, endPoint y: 447, distance: 95.0
click at [792, 447] on div "Project Name * Upload SIOKIT file * Drag and Drop SIOKIT file(s) here Or Browse…" at bounding box center [763, 306] width 1402 height 304
